Goal: Task Accomplishment & Management: Manage account settings

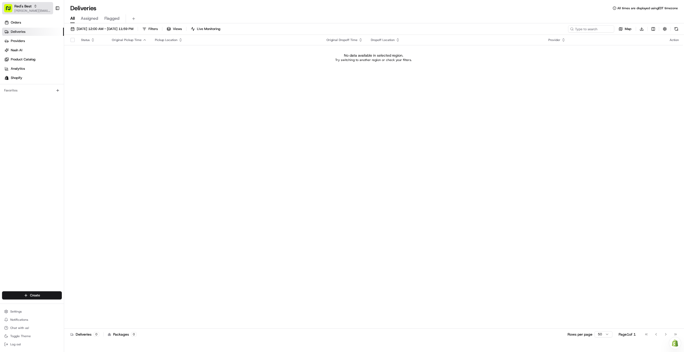
click at [43, 5] on div "Red's Best" at bounding box center [32, 6] width 37 height 5
type input "org_PQA6w6"
click at [106, 30] on div "Shef" at bounding box center [92, 27] width 74 height 10
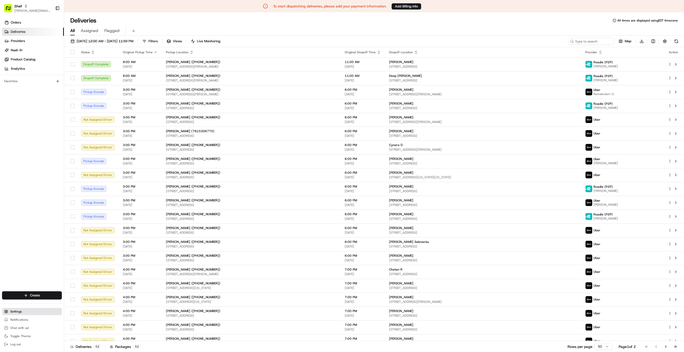
click at [16, 312] on span "Settings" at bounding box center [16, 312] width 12 height 4
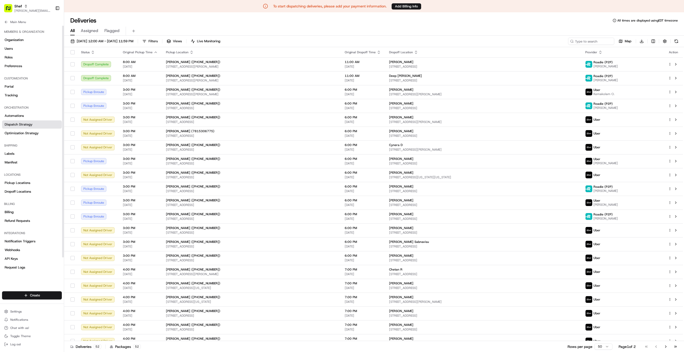
click at [24, 123] on span "Dispatch Strategy" at bounding box center [19, 124] width 28 height 5
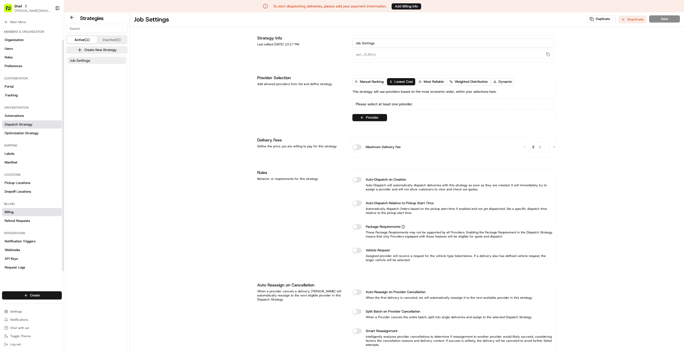
scroll to position [19, 0]
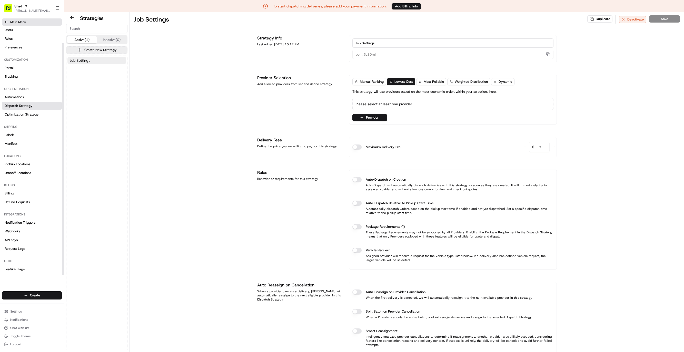
click at [19, 23] on span "Main Menu" at bounding box center [18, 22] width 16 height 4
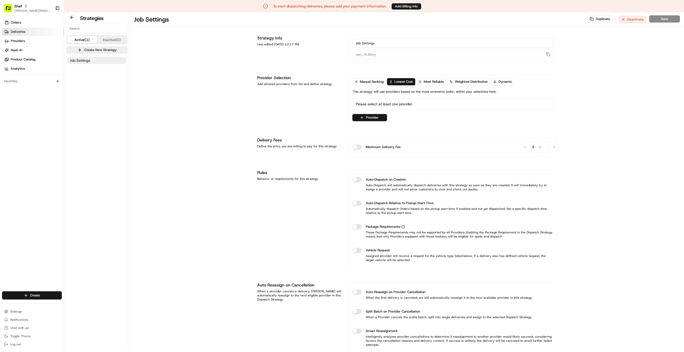
click at [21, 32] on span "Deliveries" at bounding box center [18, 31] width 15 height 5
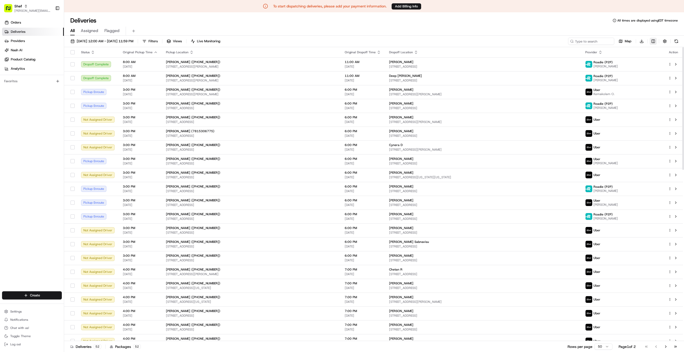
click at [652, 41] on html "To start dispatching deliveries, please add your payment information. Add Billi…" at bounding box center [342, 176] width 684 height 352
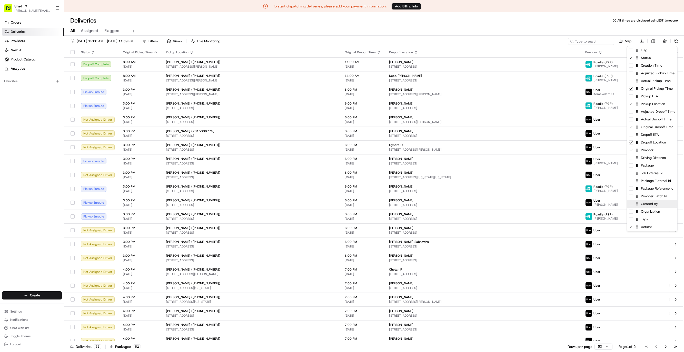
click at [632, 207] on div "Created By" at bounding box center [652, 204] width 50 height 8
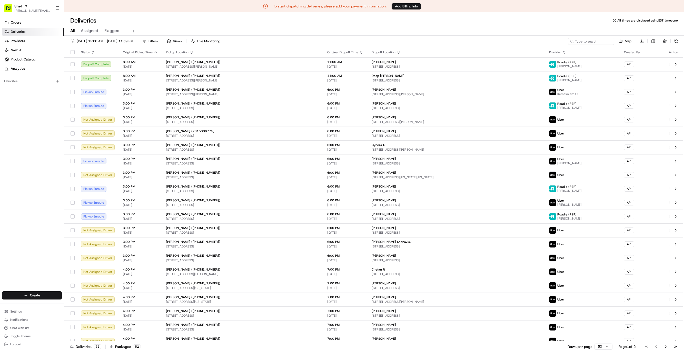
click at [516, 40] on html "To start dispatching deliveries, please add your payment information. Add Billi…" at bounding box center [342, 176] width 684 height 352
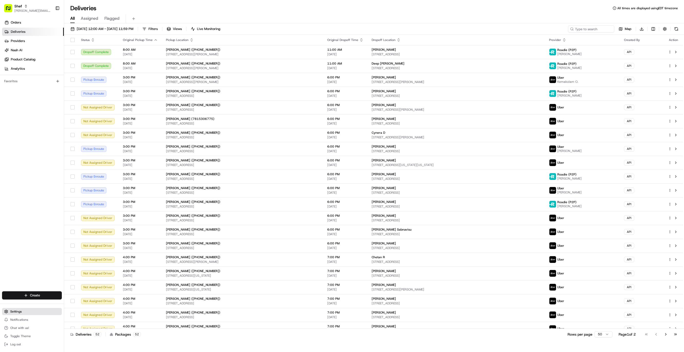
click at [34, 309] on button "Settings" at bounding box center [32, 311] width 60 height 7
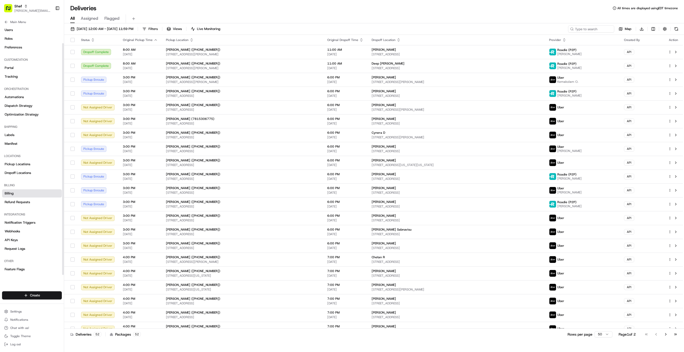
click at [36, 194] on link "Billing" at bounding box center [32, 193] width 60 height 8
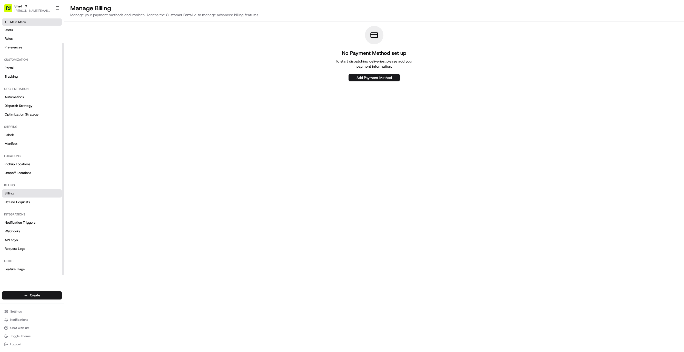
click at [13, 22] on span "Main Menu" at bounding box center [18, 22] width 16 height 4
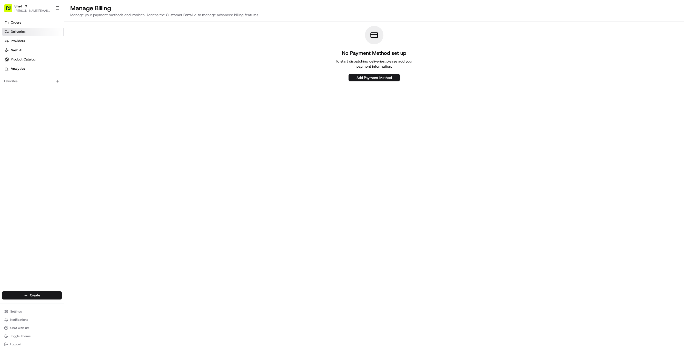
click at [19, 30] on span "Deliveries" at bounding box center [18, 31] width 15 height 5
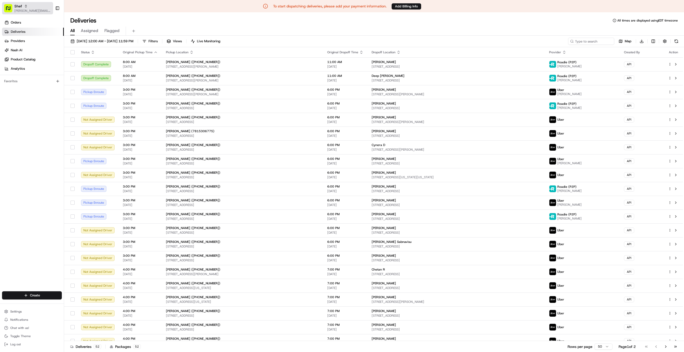
click at [31, 9] on span "[PERSON_NAME][EMAIL_ADDRESS][DOMAIN_NAME]" at bounding box center [32, 11] width 37 height 4
type input "org_hBhC3T"
click at [69, 27] on span "Shef Direct" at bounding box center [73, 26] width 17 height 5
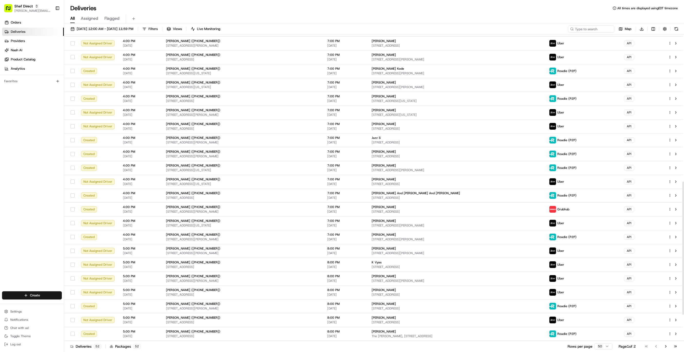
scroll to position [396, 0]
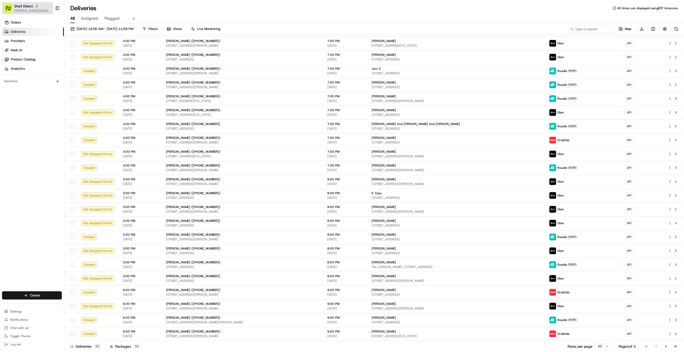
click at [31, 9] on span "[PERSON_NAME][EMAIL_ADDRESS][DOMAIN_NAME]" at bounding box center [32, 11] width 37 height 4
type input "org_PQA6w6"
click at [82, 29] on div "Shef" at bounding box center [92, 27] width 74 height 10
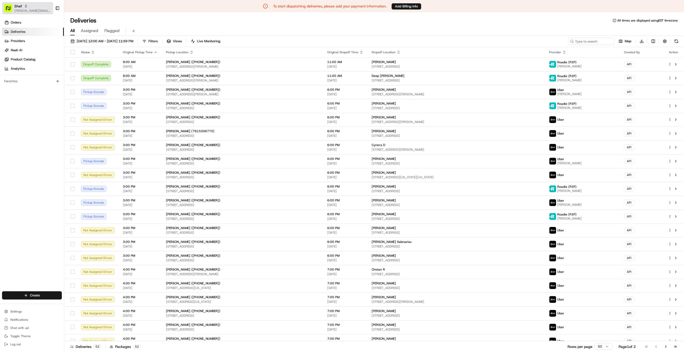
drag, startPoint x: 31, startPoint y: 9, endPoint x: 35, endPoint y: 10, distance: 4.2
click at [31, 9] on span "[PERSON_NAME][EMAIL_ADDRESS][DOMAIN_NAME]" at bounding box center [32, 11] width 37 height 4
type input "org_hBhC3T"
click at [70, 29] on div "Shef Direct" at bounding box center [92, 27] width 74 height 10
